Goal: Information Seeking & Learning: Learn about a topic

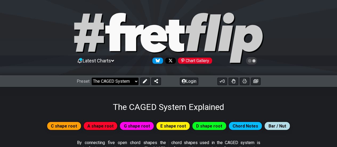
click at [134, 81] on select "Welcome to #fretflip! Initial Preset Custom Preset Minor Pentatonic Major Penta…" at bounding box center [115, 80] width 47 height 7
click at [92, 77] on select "Welcome to #fretflip! Initial Preset Custom Preset Minor Pentatonic Major Penta…" at bounding box center [115, 80] width 47 height 7
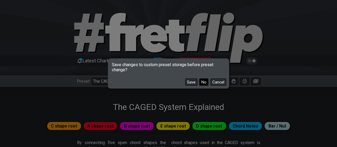
click at [204, 82] on button "No" at bounding box center [203, 81] width 9 height 7
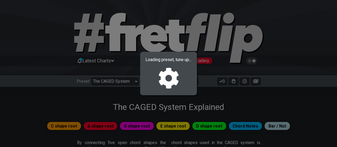
select select "/minor-pentatonic"
select select "C"
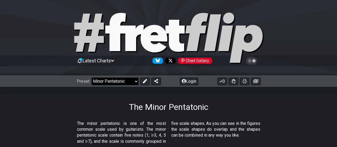
click at [136, 80] on select "Welcome to #fretflip! Initial Preset Custom Preset Minor Pentatonic Major Penta…" at bounding box center [115, 80] width 47 height 7
click at [92, 77] on select "Welcome to #fretflip! Initial Preset Custom Preset Minor Pentatonic Major Penta…" at bounding box center [115, 80] width 47 height 7
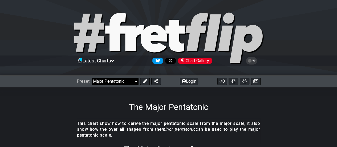
click at [136, 81] on select "Welcome to #fretflip! Initial Preset Custom Preset Minor Pentatonic Major Penta…" at bounding box center [115, 80] width 47 height 7
click at [92, 77] on select "Welcome to #fretflip! Initial Preset Custom Preset Minor Pentatonic Major Penta…" at bounding box center [115, 80] width 47 height 7
select select "/minor-pentatonic"
select select "C"
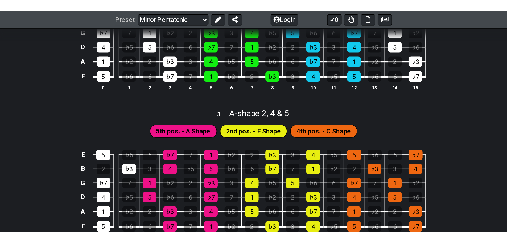
scroll to position [240, 0]
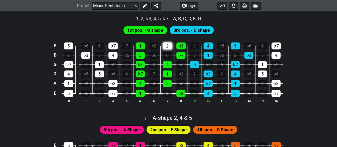
click at [165, 46] on div "2" at bounding box center [167, 45] width 9 height 7
click at [169, 54] on div "6" at bounding box center [167, 55] width 9 height 7
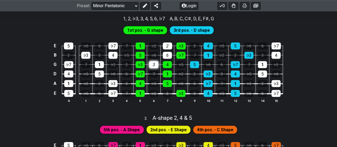
click at [154, 63] on div "3" at bounding box center [153, 64] width 9 height 7
click at [141, 56] on div "5" at bounding box center [140, 55] width 9 height 7
